Goal: Transaction & Acquisition: Purchase product/service

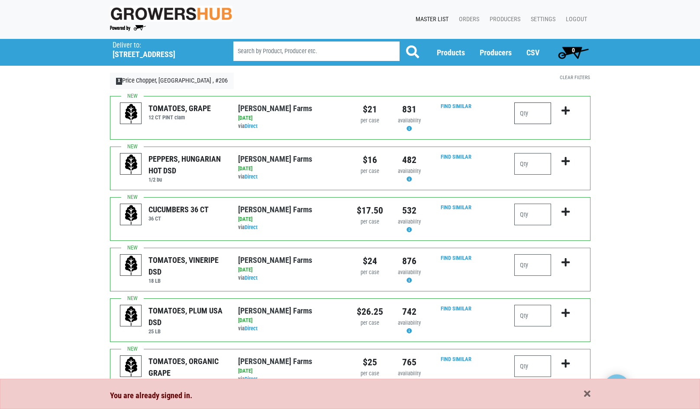
click at [537, 116] on input "number" at bounding box center [532, 114] width 37 height 22
type input "2"
click at [566, 108] on icon "submit" at bounding box center [565, 111] width 8 height 10
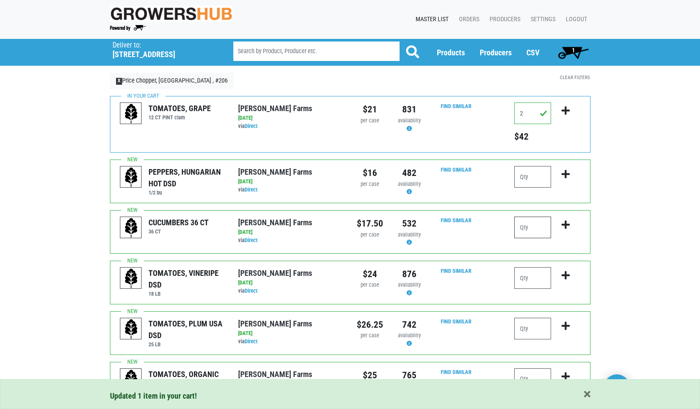
click at [532, 222] on input "number" at bounding box center [532, 228] width 37 height 22
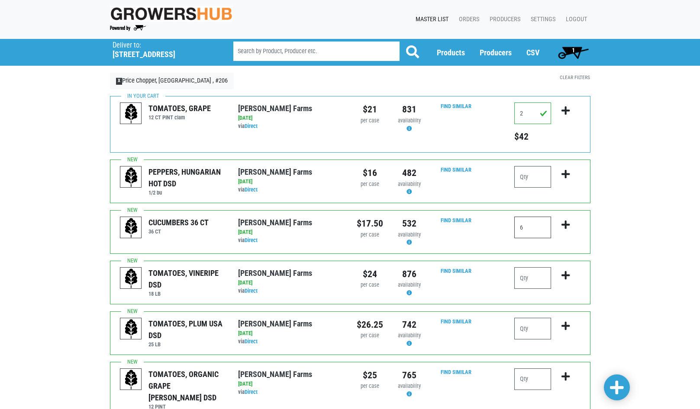
type input "6"
click at [565, 222] on icon "submit" at bounding box center [565, 225] width 8 height 10
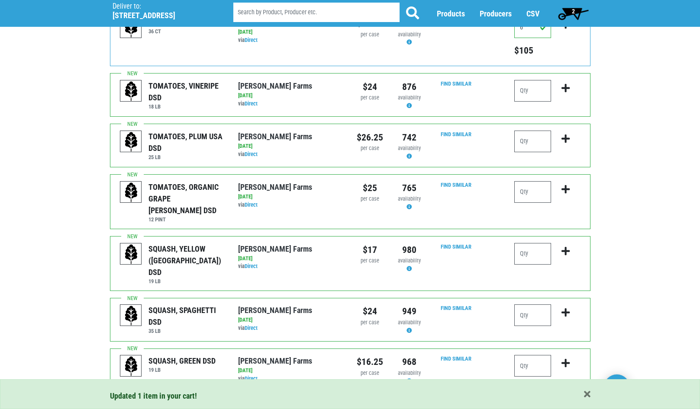
scroll to position [216, 0]
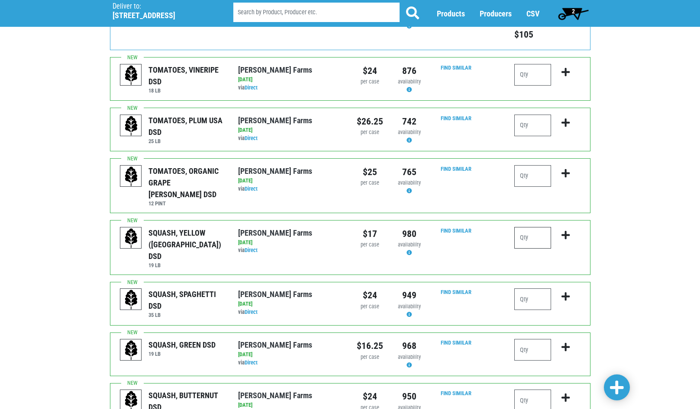
click at [532, 229] on input "number" at bounding box center [532, 238] width 37 height 22
type input "2"
click at [565, 231] on icon "submit" at bounding box center [565, 236] width 8 height 10
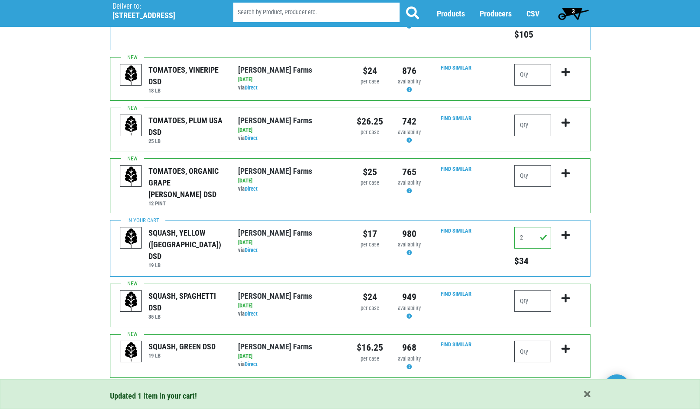
click at [526, 341] on input "number" at bounding box center [532, 352] width 37 height 22
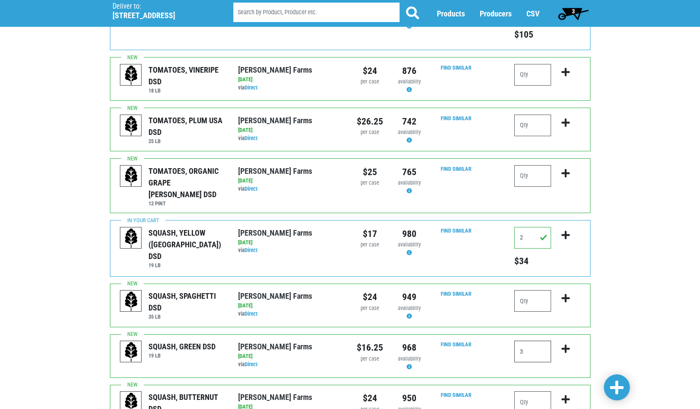
type input "3"
click at [566, 344] on icon "submit" at bounding box center [565, 349] width 8 height 10
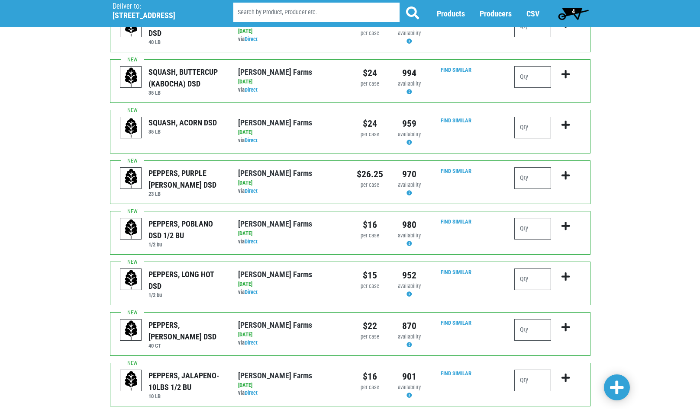
scroll to position [606, 0]
click at [539, 268] on input "number" at bounding box center [532, 279] width 37 height 22
type input "1"
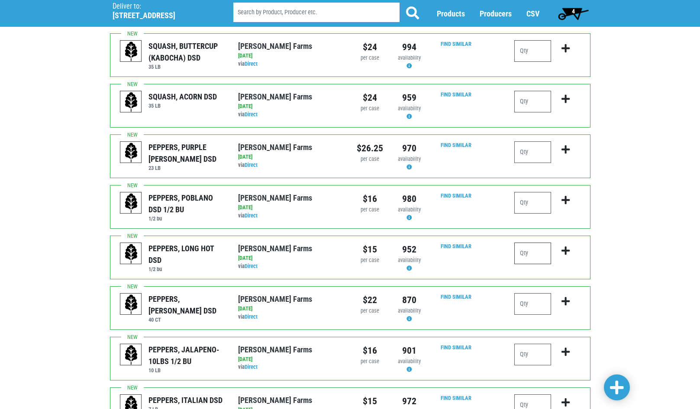
scroll to position [649, 0]
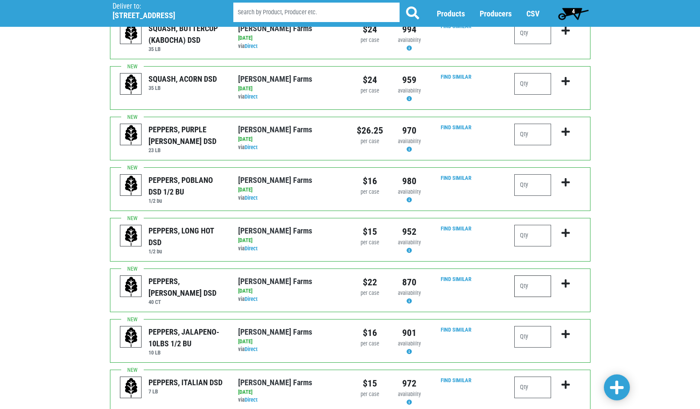
click at [539, 280] on input "number" at bounding box center [532, 287] width 37 height 22
type input "4"
click at [565, 279] on icon "submit" at bounding box center [565, 284] width 8 height 10
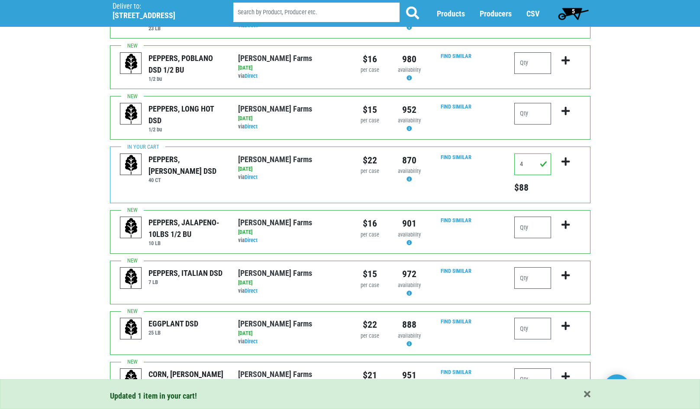
scroll to position [779, 0]
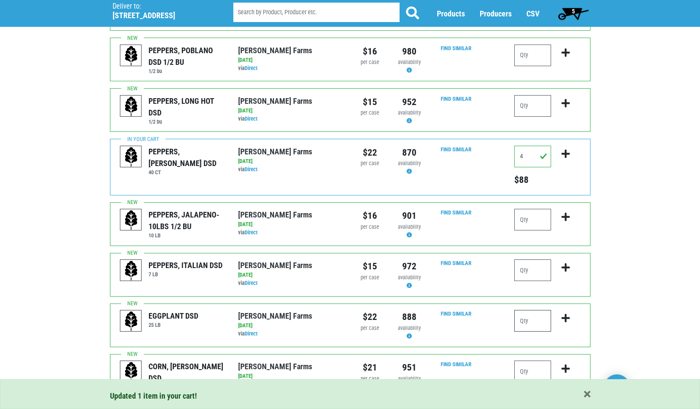
click at [535, 310] on input "number" at bounding box center [532, 321] width 37 height 22
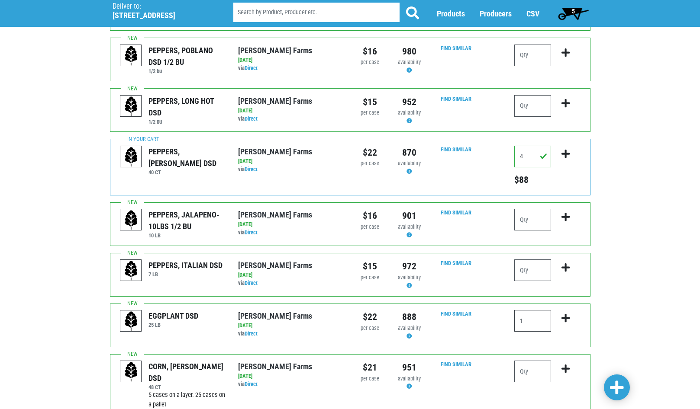
type input "1"
click at [565, 314] on icon "submit" at bounding box center [565, 319] width 8 height 10
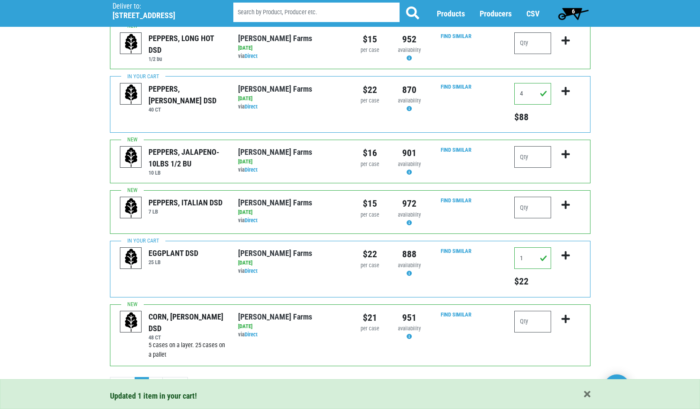
scroll to position [842, 0]
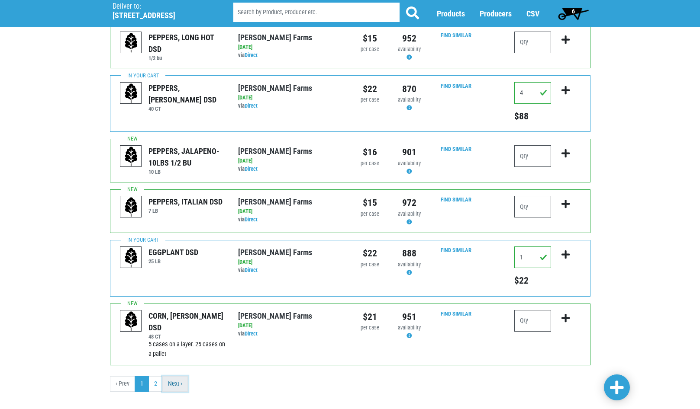
click at [173, 376] on link "Next ›" at bounding box center [175, 384] width 26 height 16
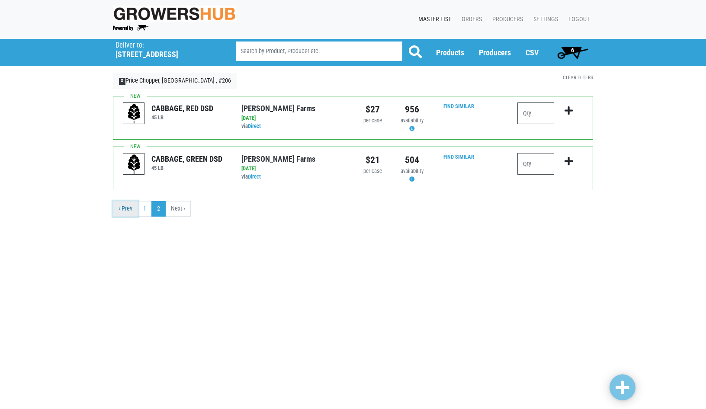
click at [126, 209] on link "‹ Prev" at bounding box center [125, 209] width 25 height 16
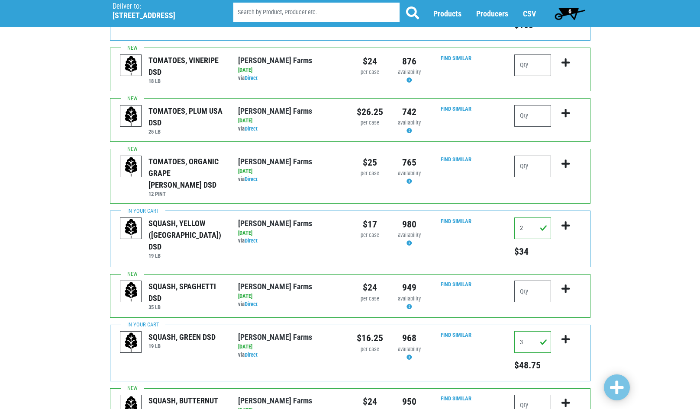
scroll to position [43, 0]
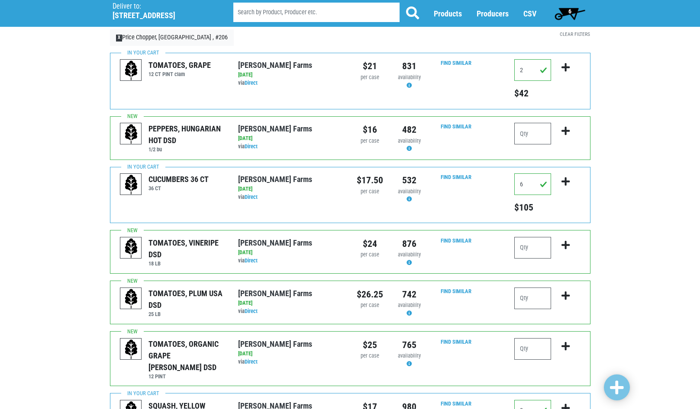
click at [575, 6] on span "6" at bounding box center [569, 13] width 39 height 17
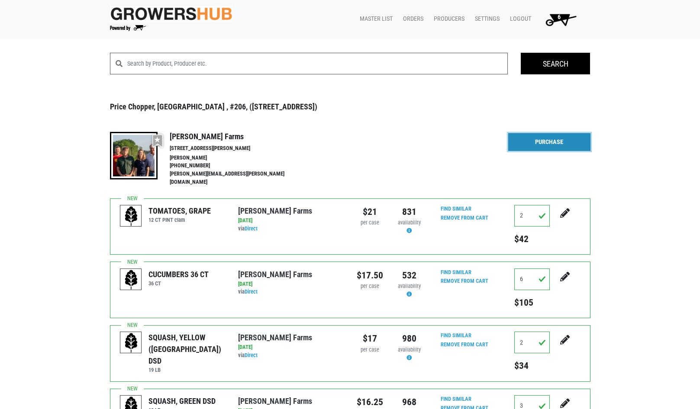
click at [562, 142] on link "Purchase" at bounding box center [549, 142] width 82 height 18
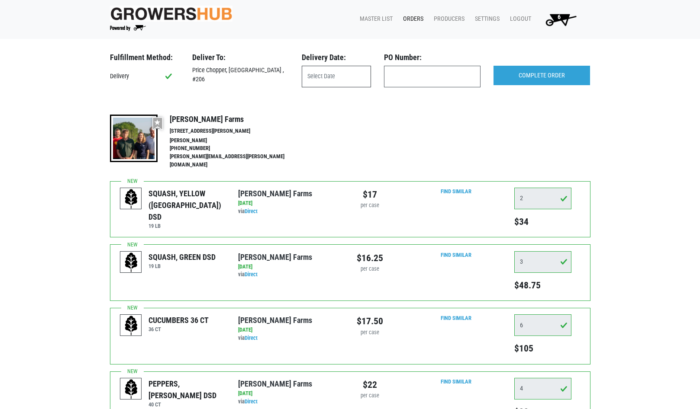
click at [336, 74] on input "text" at bounding box center [336, 77] width 69 height 22
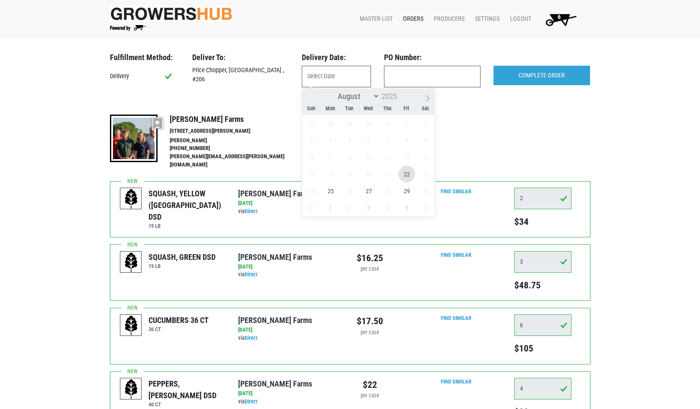
click at [403, 170] on span "22" at bounding box center [406, 174] width 17 height 17
type input "2025-08-22"
click at [520, 72] on input "COMPLETE ORDER" at bounding box center [541, 76] width 96 height 20
